Goal: Task Accomplishment & Management: Manage account settings

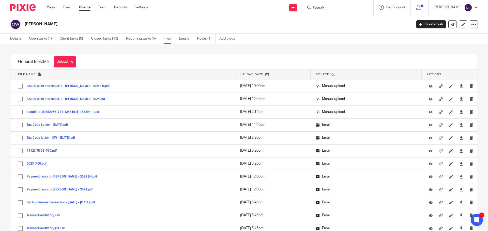
click at [339, 8] on input "Search" at bounding box center [335, 8] width 46 height 5
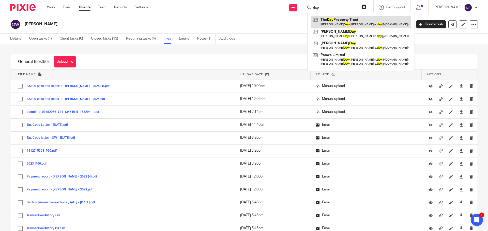
type input "day"
click at [337, 22] on link at bounding box center [360, 22] width 99 height 12
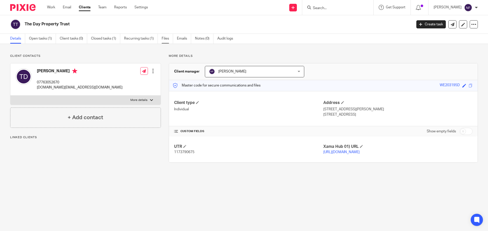
click at [169, 37] on link "Files" at bounding box center [166, 39] width 11 height 10
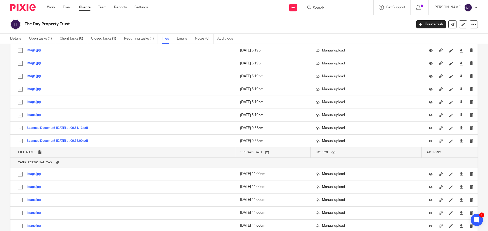
scroll to position [279, 0]
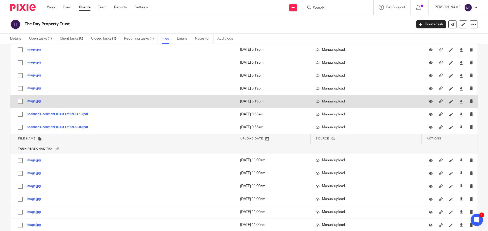
click at [428, 99] on div at bounding box center [432, 101] width 8 height 5
click at [428, 100] on icon at bounding box center [430, 102] width 4 height 4
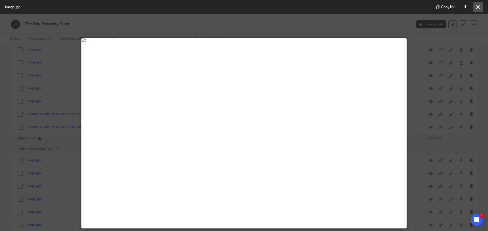
click at [478, 7] on icon at bounding box center [478, 7] width 4 height 4
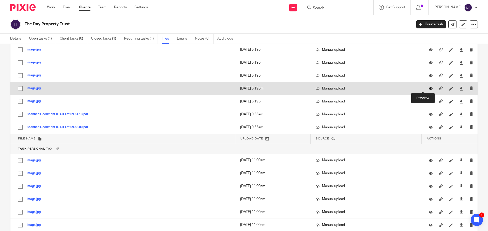
click at [428, 87] on icon at bounding box center [430, 89] width 4 height 4
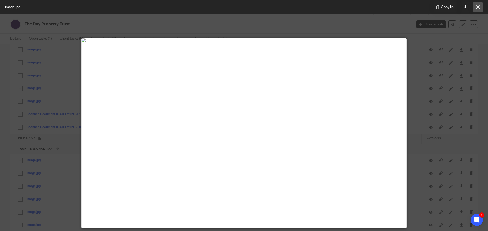
click at [478, 8] on icon at bounding box center [478, 7] width 4 height 4
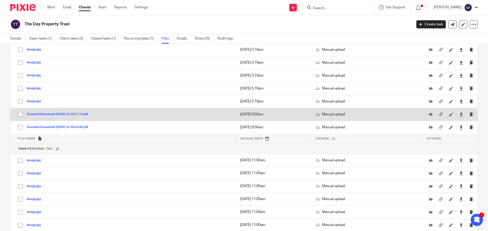
click at [428, 117] on div at bounding box center [432, 114] width 8 height 5
click at [428, 116] on icon at bounding box center [430, 115] width 4 height 4
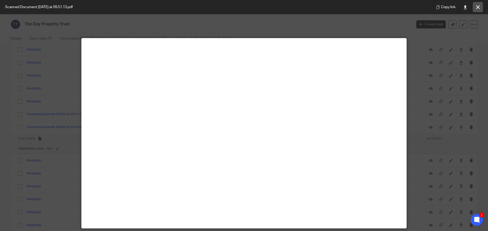
click at [477, 9] on button at bounding box center [477, 7] width 10 height 10
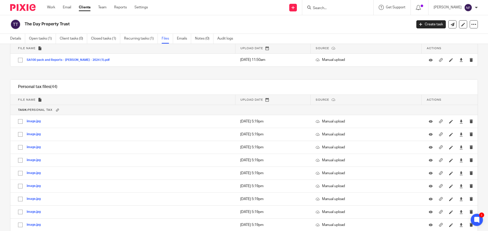
scroll to position [25, 0]
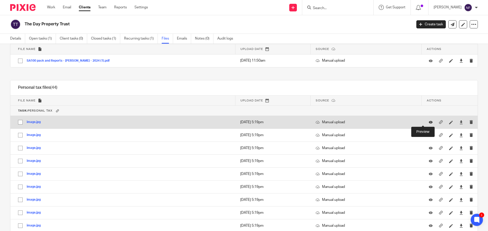
click at [428, 122] on icon at bounding box center [430, 123] width 4 height 4
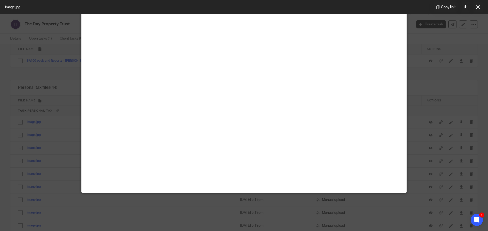
scroll to position [89, 0]
click at [475, 9] on button at bounding box center [477, 7] width 10 height 10
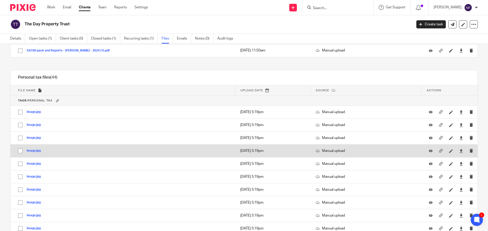
scroll to position [25, 0]
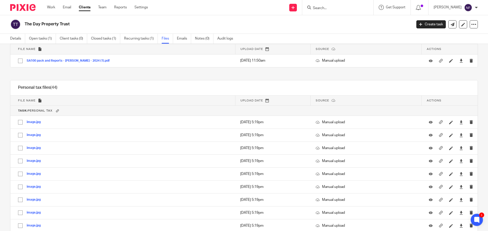
click at [333, 7] on input "Search" at bounding box center [335, 8] width 46 height 5
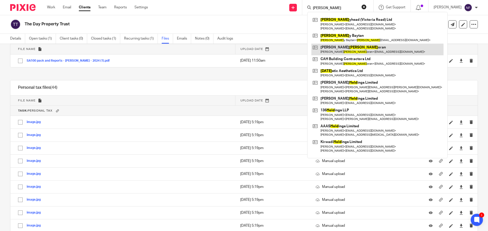
type input "holl"
click at [338, 48] on link at bounding box center [377, 50] width 132 height 12
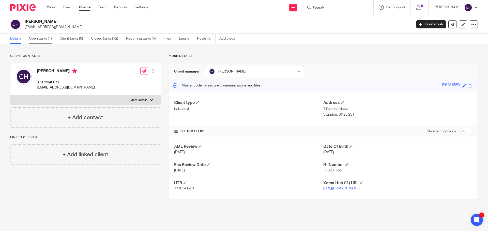
click at [44, 41] on link "Open tasks (1)" at bounding box center [42, 39] width 27 height 10
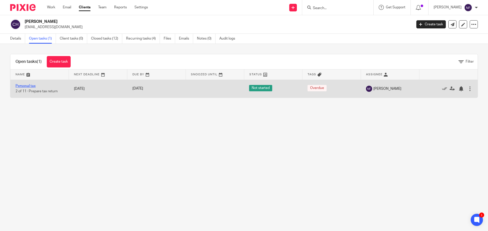
click at [24, 86] on link "Personal tax" at bounding box center [25, 86] width 20 height 4
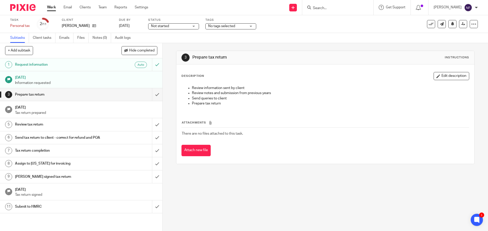
click at [238, 199] on div "3 Prepare tax return Instructions Description Edit description Review informati…" at bounding box center [325, 137] width 325 height 188
click at [222, 188] on div "3 Prepare tax return Instructions Description Edit description Review informati…" at bounding box center [325, 137] width 325 height 188
